Goal: Information Seeking & Learning: Understand process/instructions

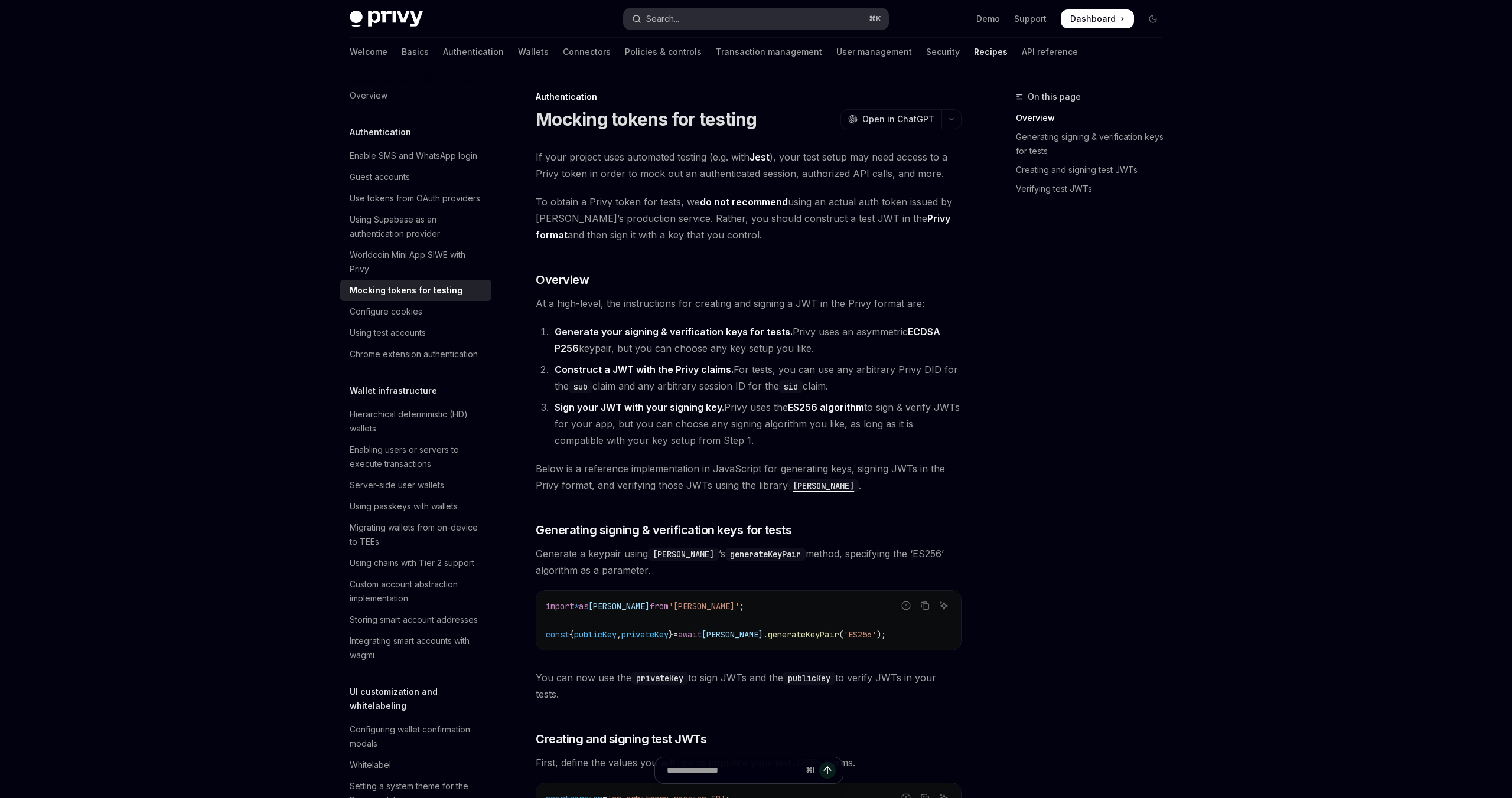
click at [691, 18] on button "Search... ⌘ K" at bounding box center [756, 19] width 265 height 21
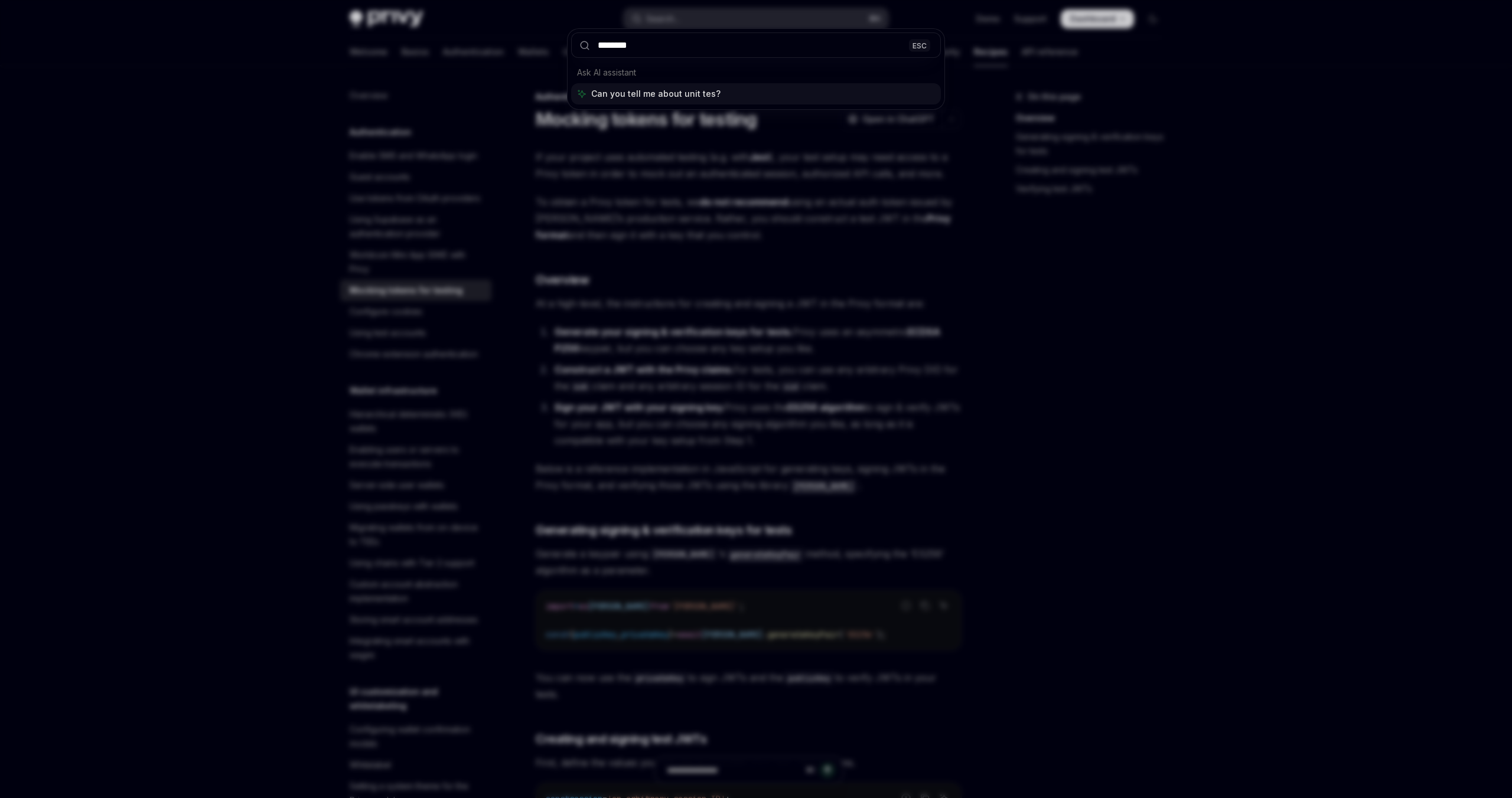
type input "*********"
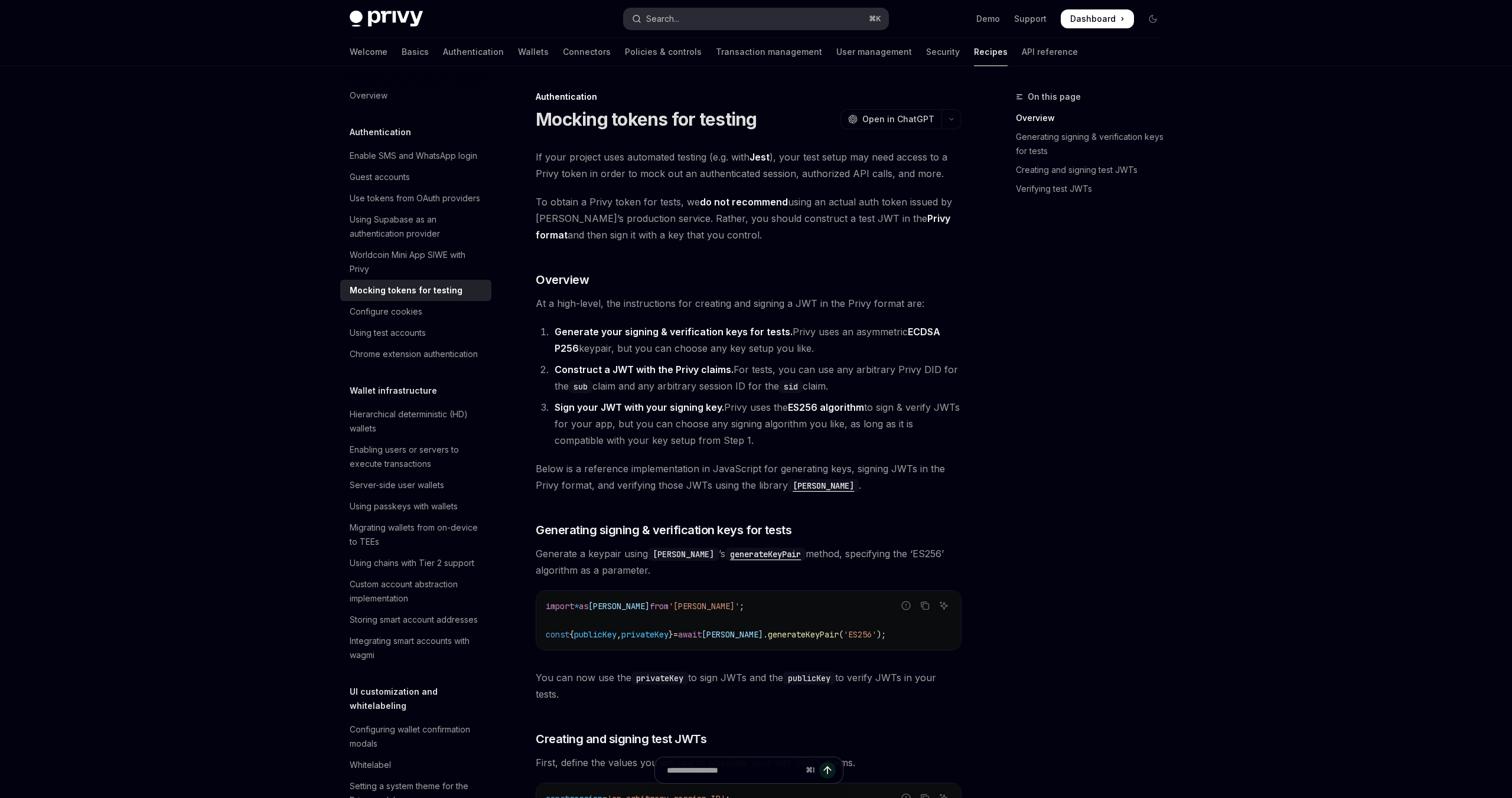
scroll to position [3127, 0]
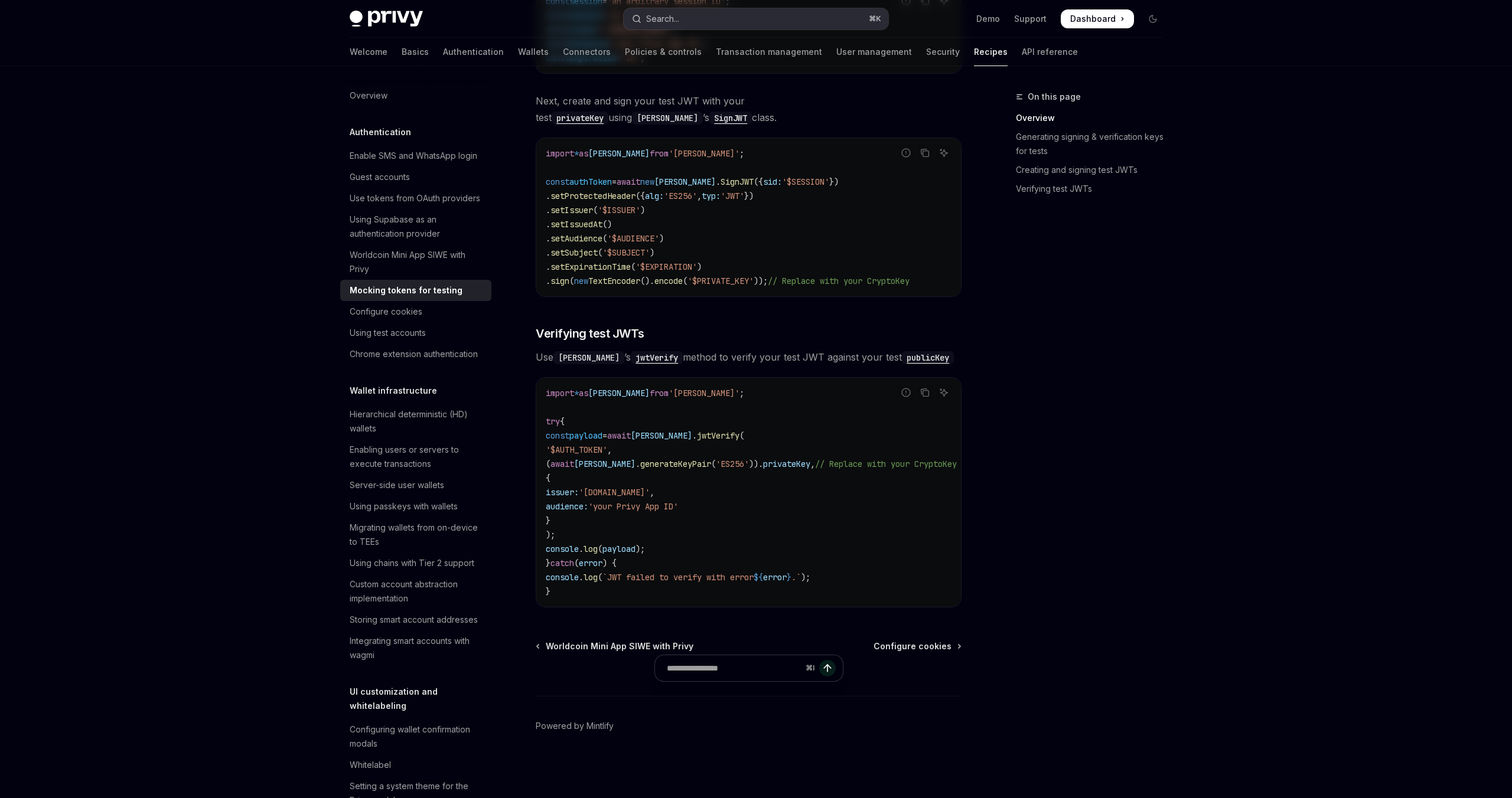
type textarea "*"
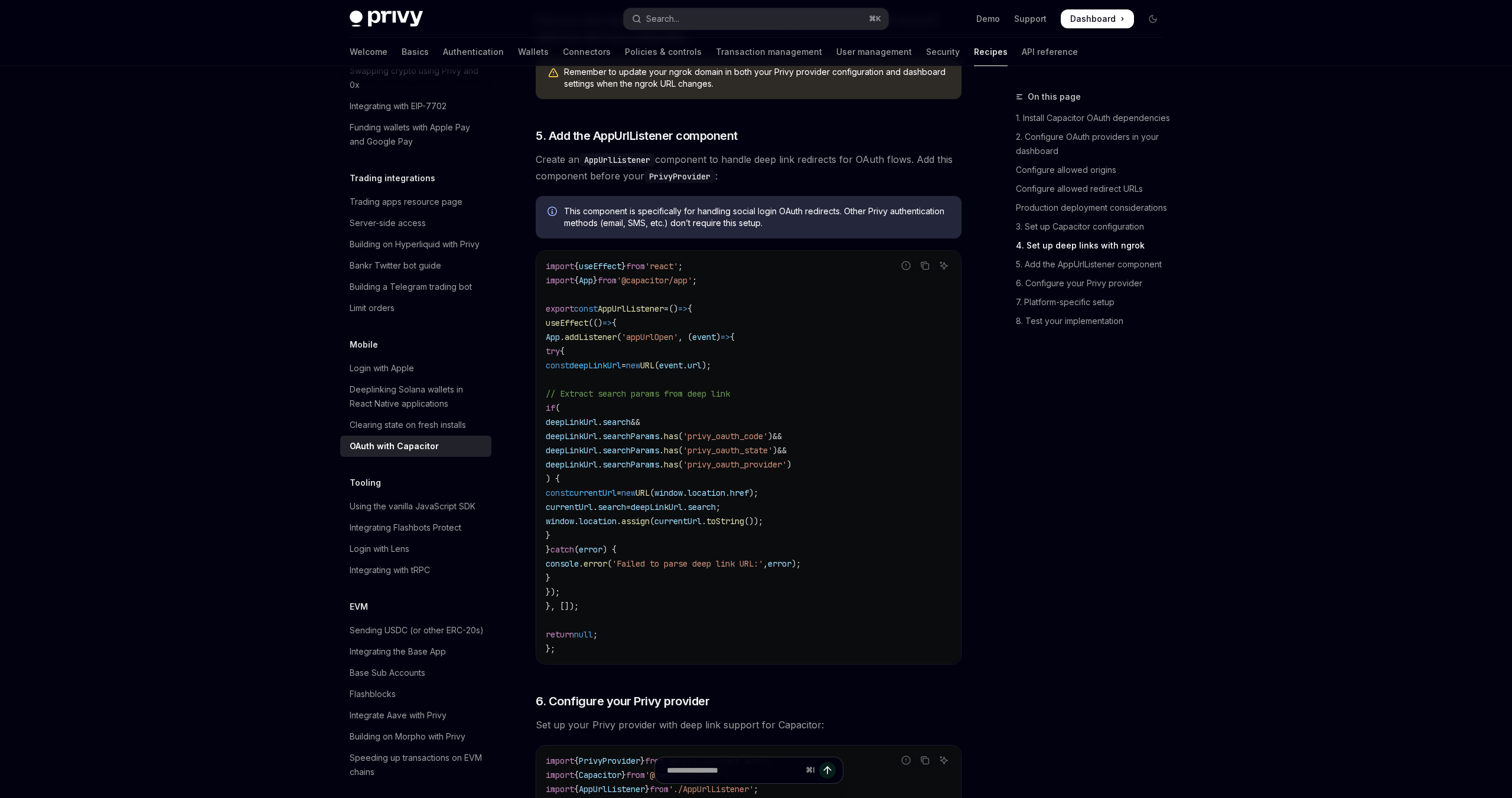
scroll to position [2025, 0]
click at [665, 341] on span "'appUrlOpen'" at bounding box center [649, 336] width 56 height 11
click at [660, 440] on span "searchParams" at bounding box center [630, 435] width 56 height 11
click at [768, 440] on span "'privy_oauth_code'" at bounding box center [725, 435] width 85 height 11
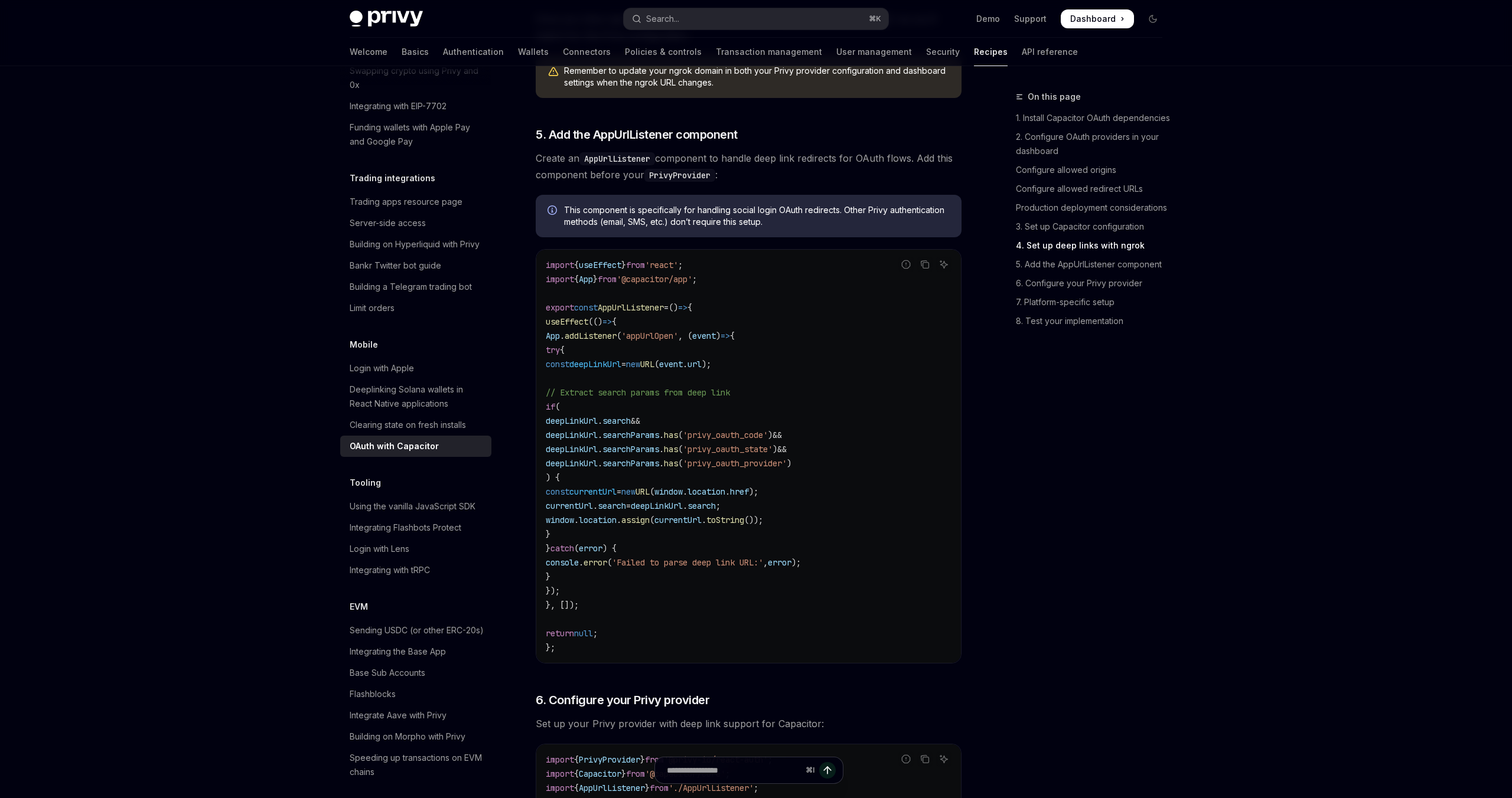
click at [772, 455] on span "'privy_oauth_state'" at bounding box center [727, 449] width 90 height 11
drag, startPoint x: 796, startPoint y: 484, endPoint x: 720, endPoint y: 534, distance: 91.0
click at [787, 469] on span "'privy_oauth_provider'" at bounding box center [734, 463] width 104 height 11
click at [709, 176] on span "Create an AppUrlListener component to handle deep link redirects for OAuth flow…" at bounding box center [749, 166] width 426 height 33
drag, startPoint x: 709, startPoint y: 176, endPoint x: 910, endPoint y: 175, distance: 201.0
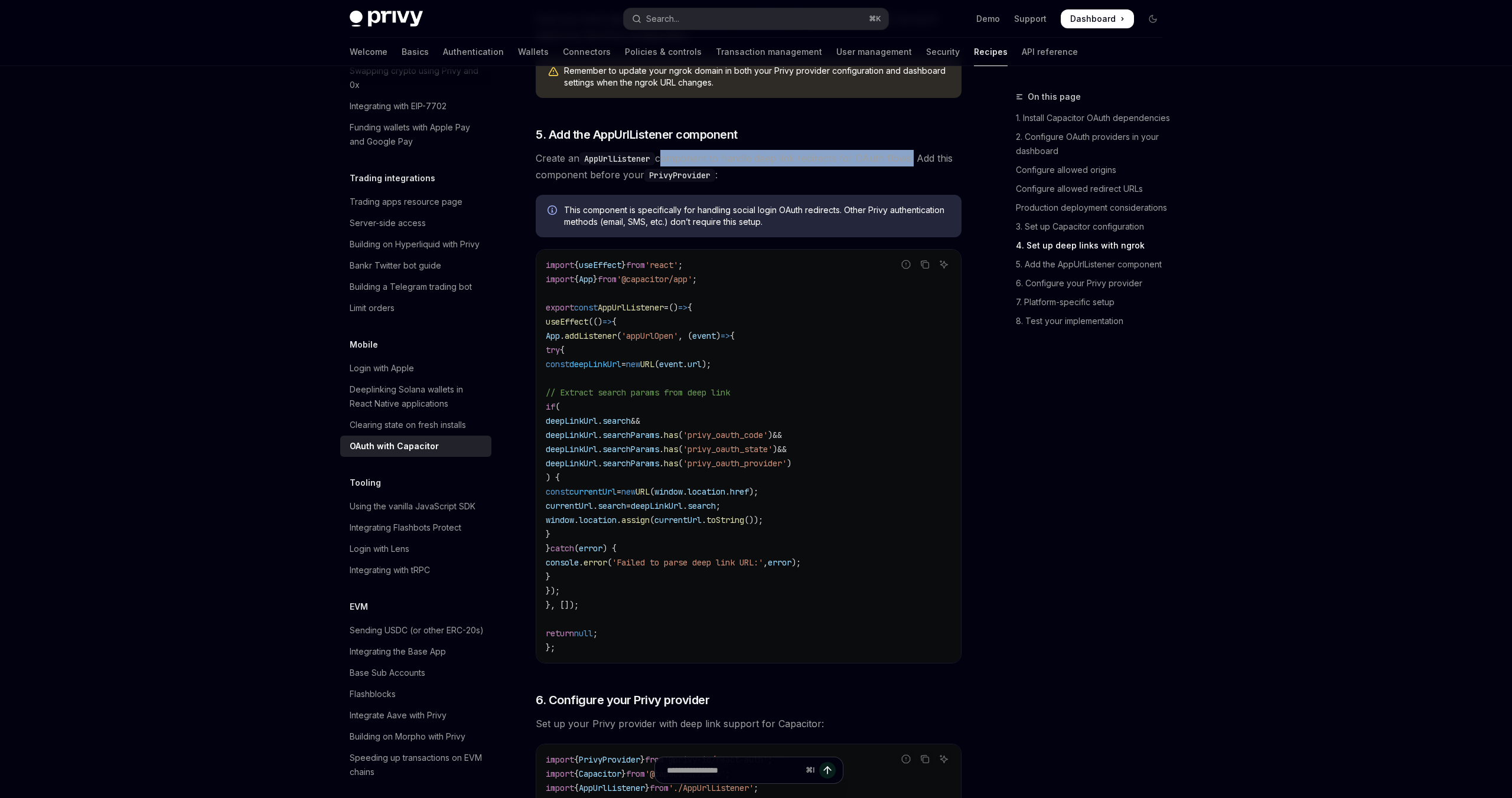
click at [910, 175] on span "Create an AppUrlListener component to handle deep link redirects for OAuth flow…" at bounding box center [749, 166] width 426 height 33
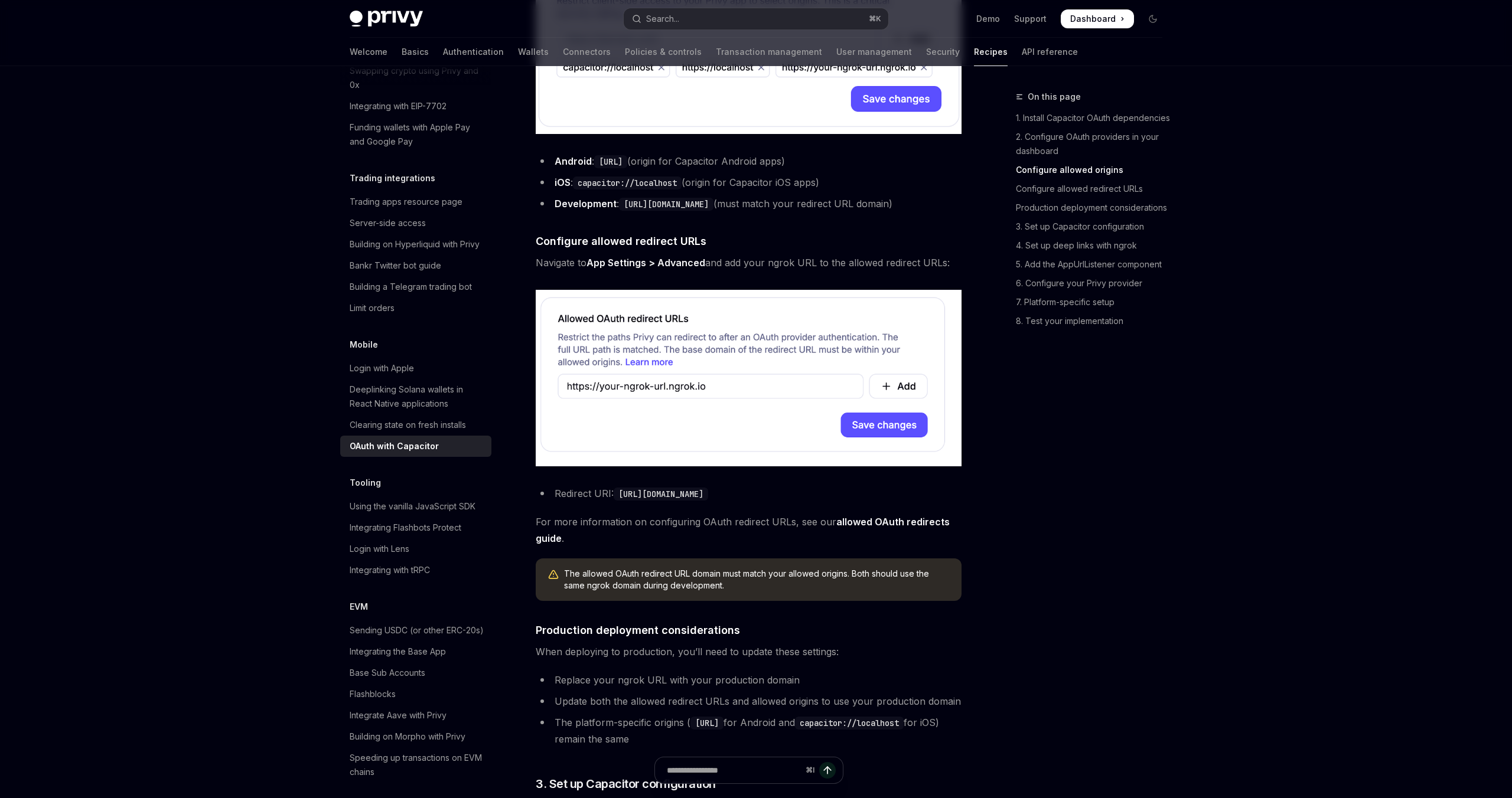
scroll to position [865, 0]
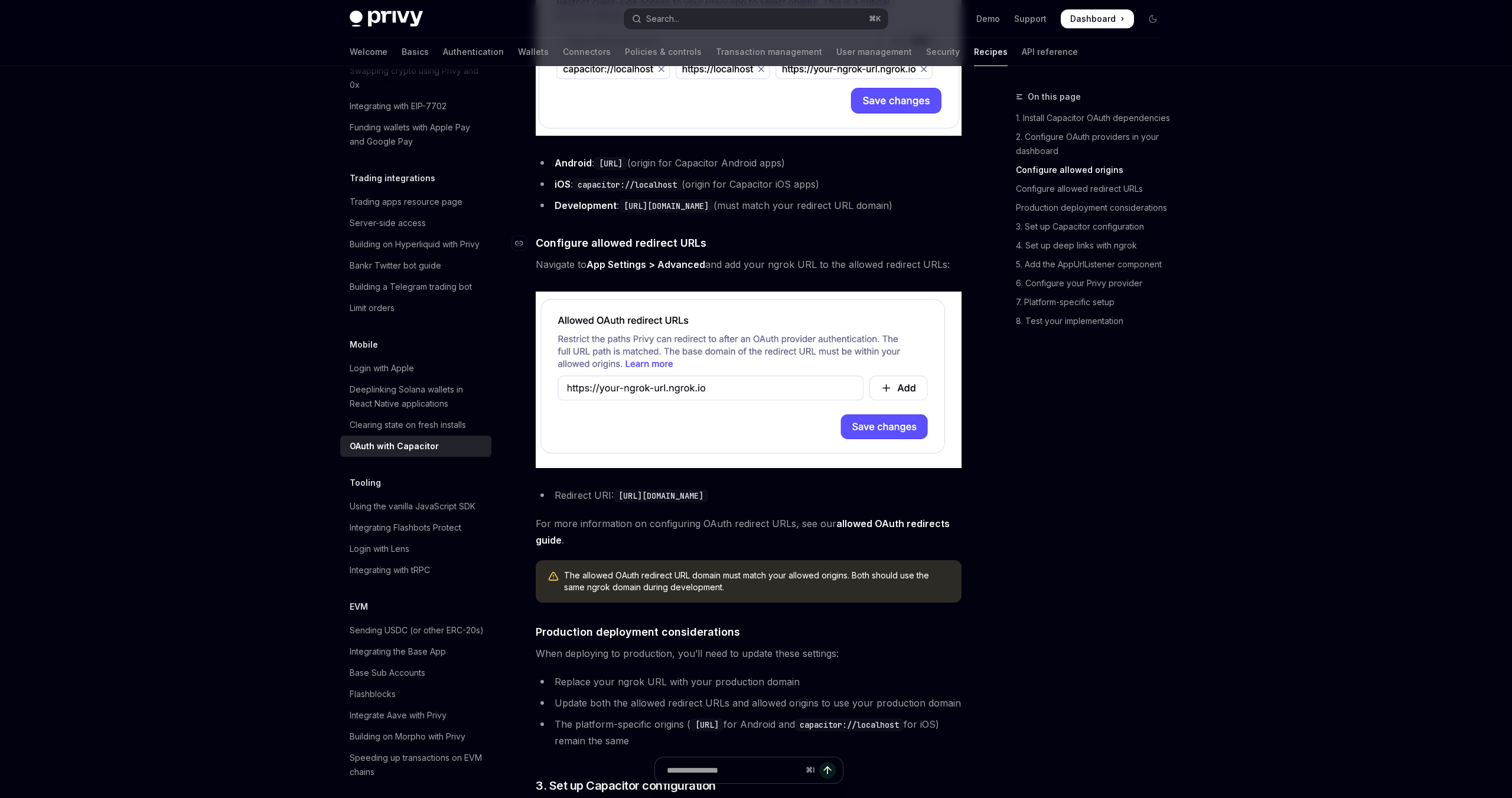
click at [556, 251] on span "Configure allowed redirect URLs" at bounding box center [621, 243] width 170 height 16
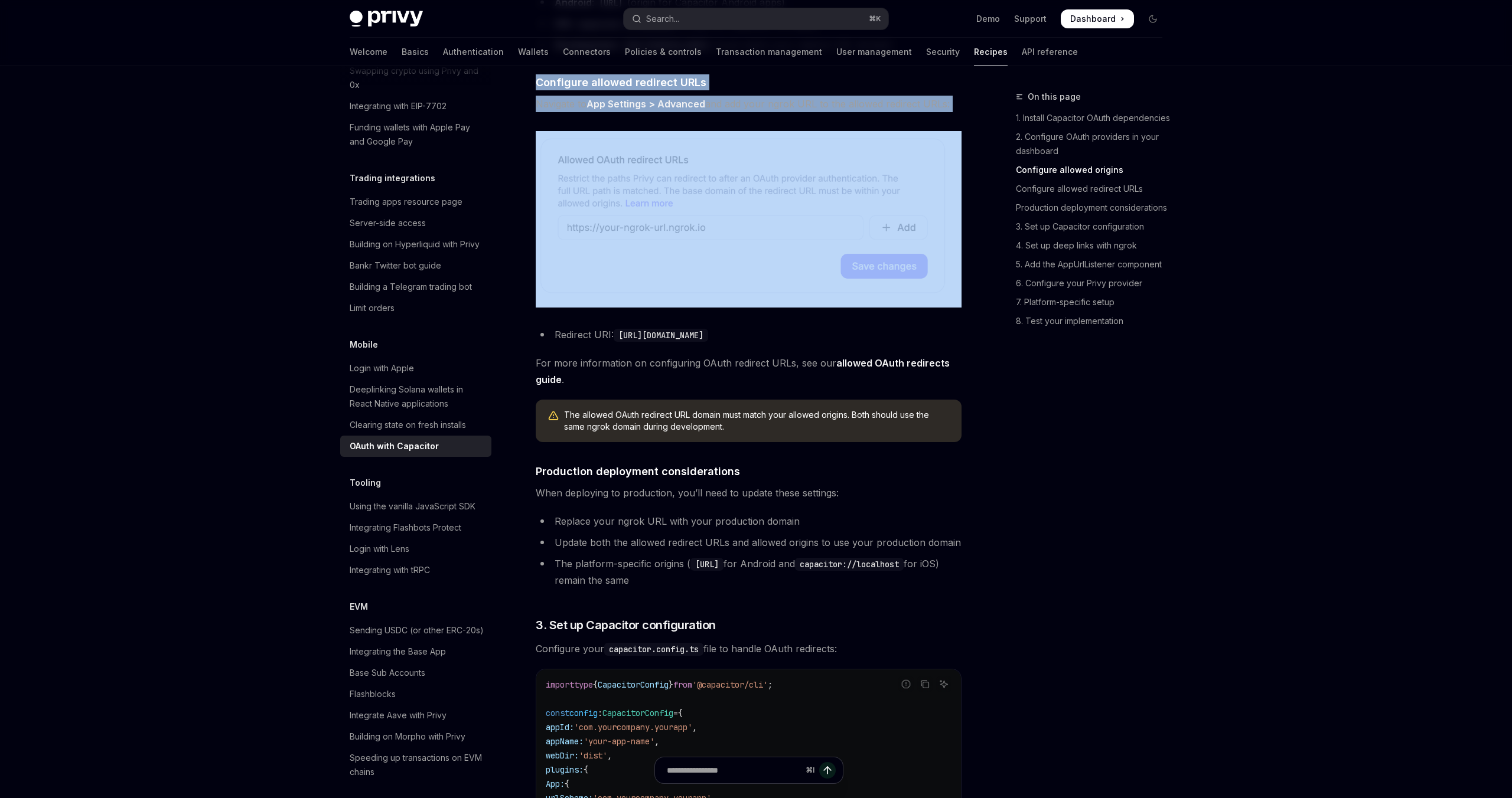
scroll to position [1027, 0]
drag, startPoint x: 556, startPoint y: 256, endPoint x: 624, endPoint y: 254, distance: 68.0
click at [725, 89] on h4 "​ Configure allowed redirect URLs" at bounding box center [749, 81] width 426 height 16
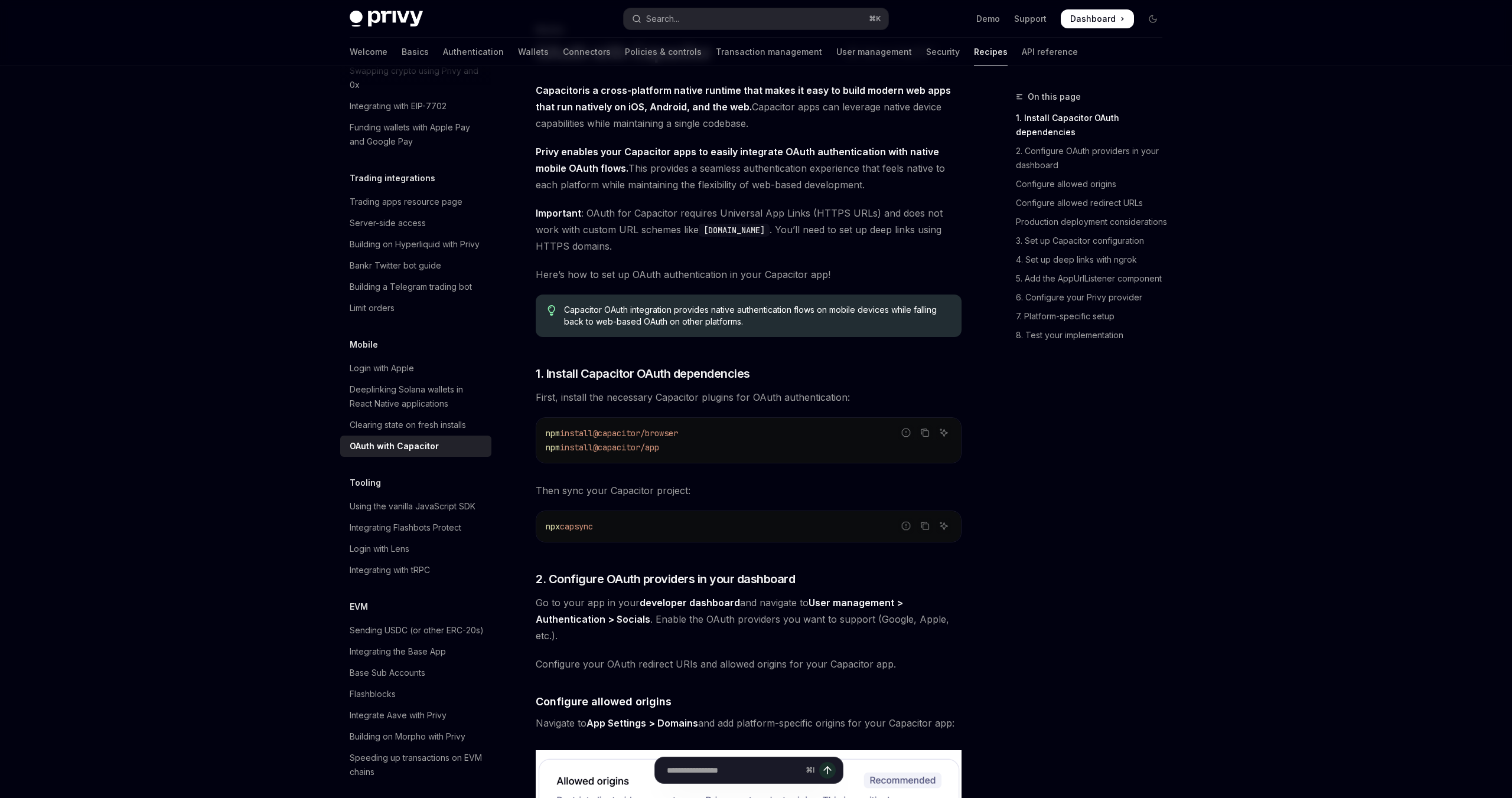
scroll to position [0, 0]
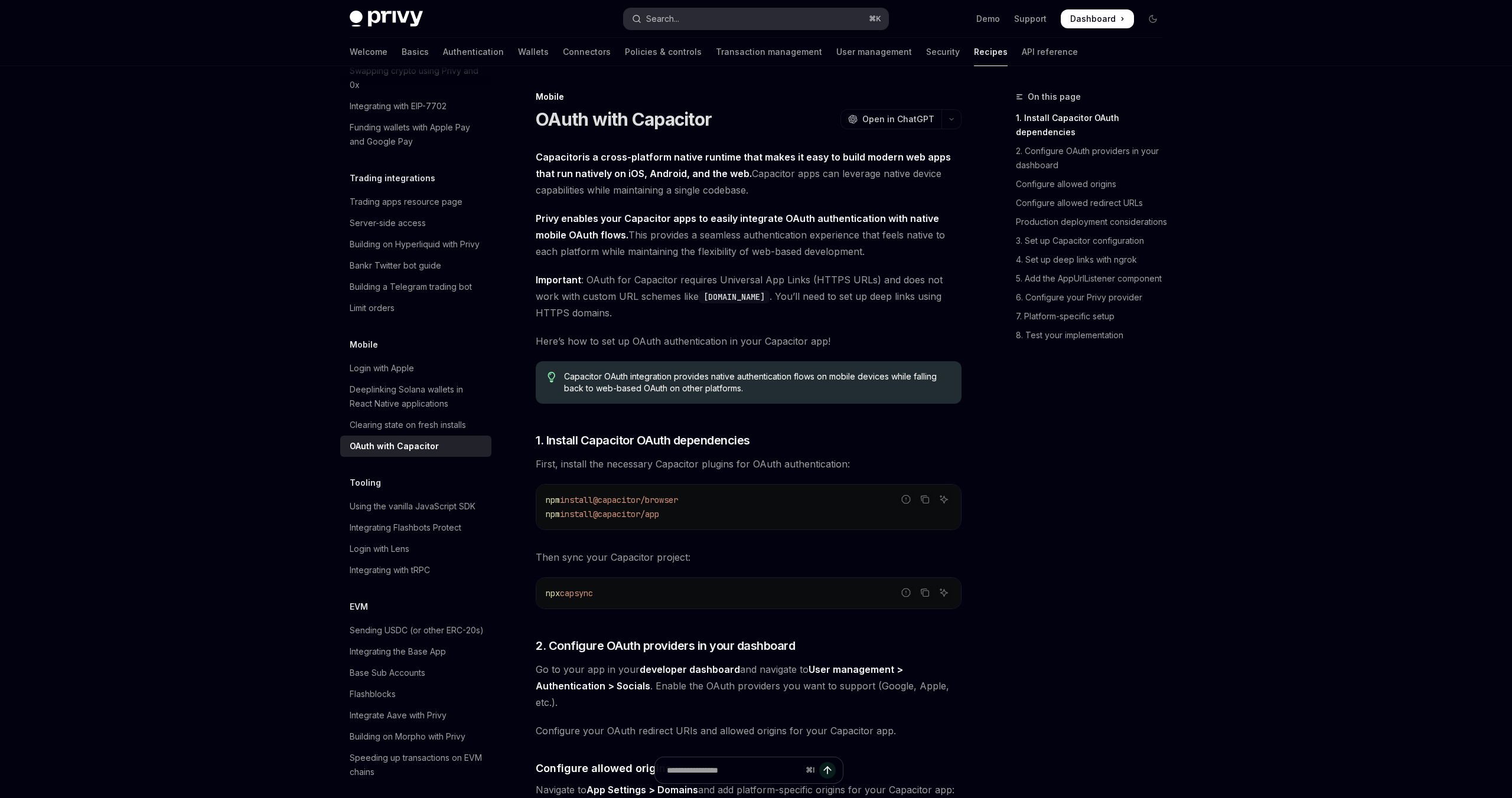
click at [658, 21] on div "Search..." at bounding box center [663, 18] width 33 height 14
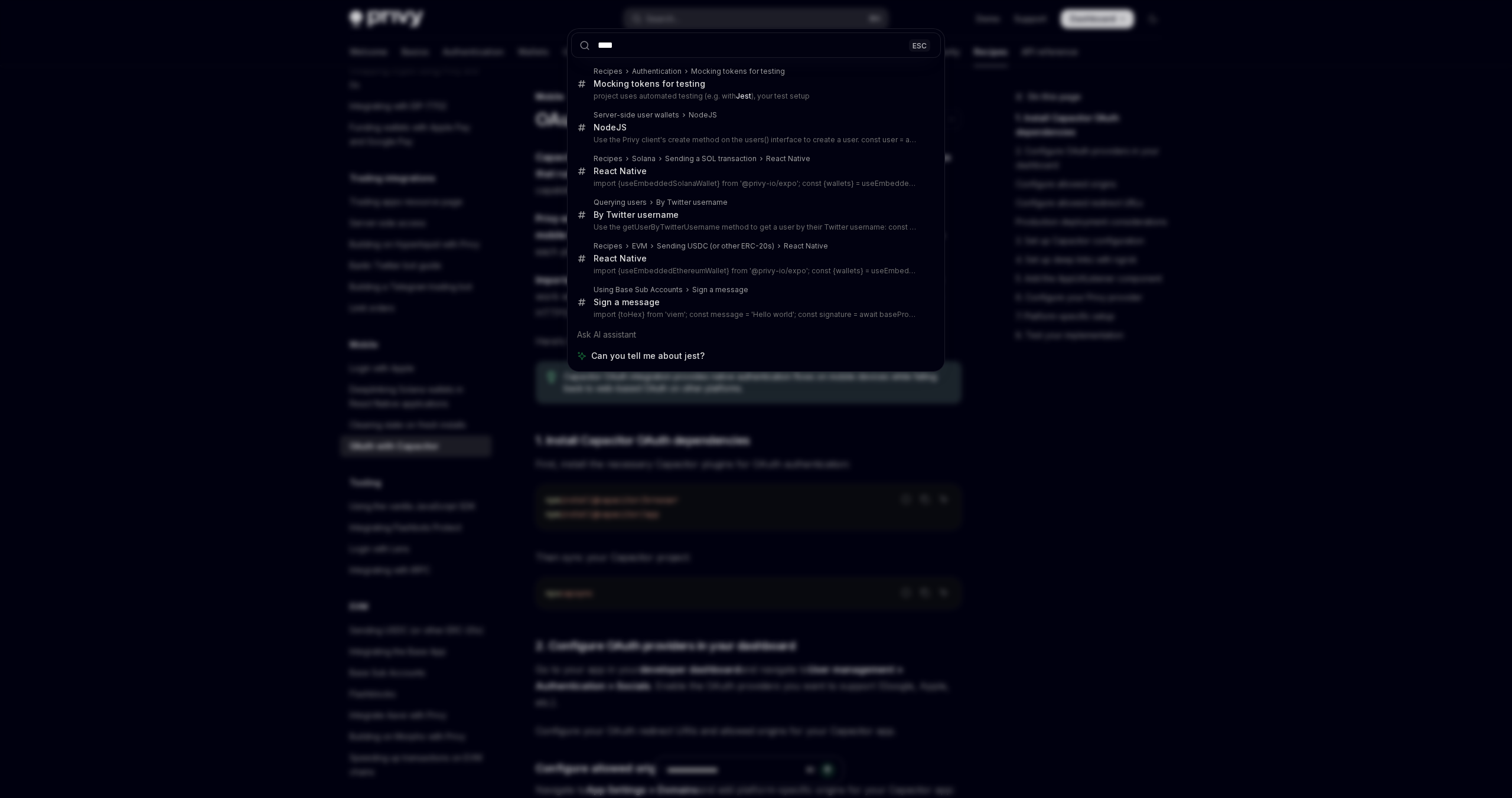
type input "****"
click at [1178, 424] on div "**** ESC Recipes Authentication Mocking tokens for testing Mocking tokens for t…" at bounding box center [756, 399] width 1512 height 798
